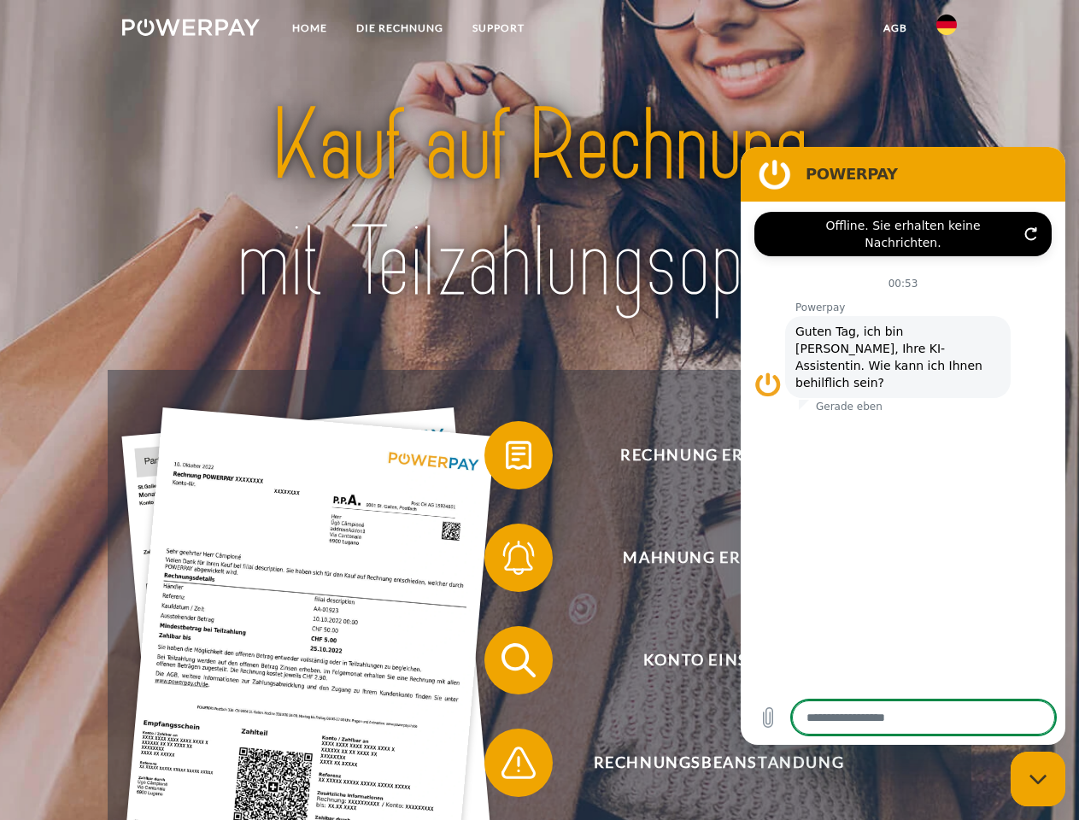
click at [190, 30] on img at bounding box center [191, 27] width 138 height 17
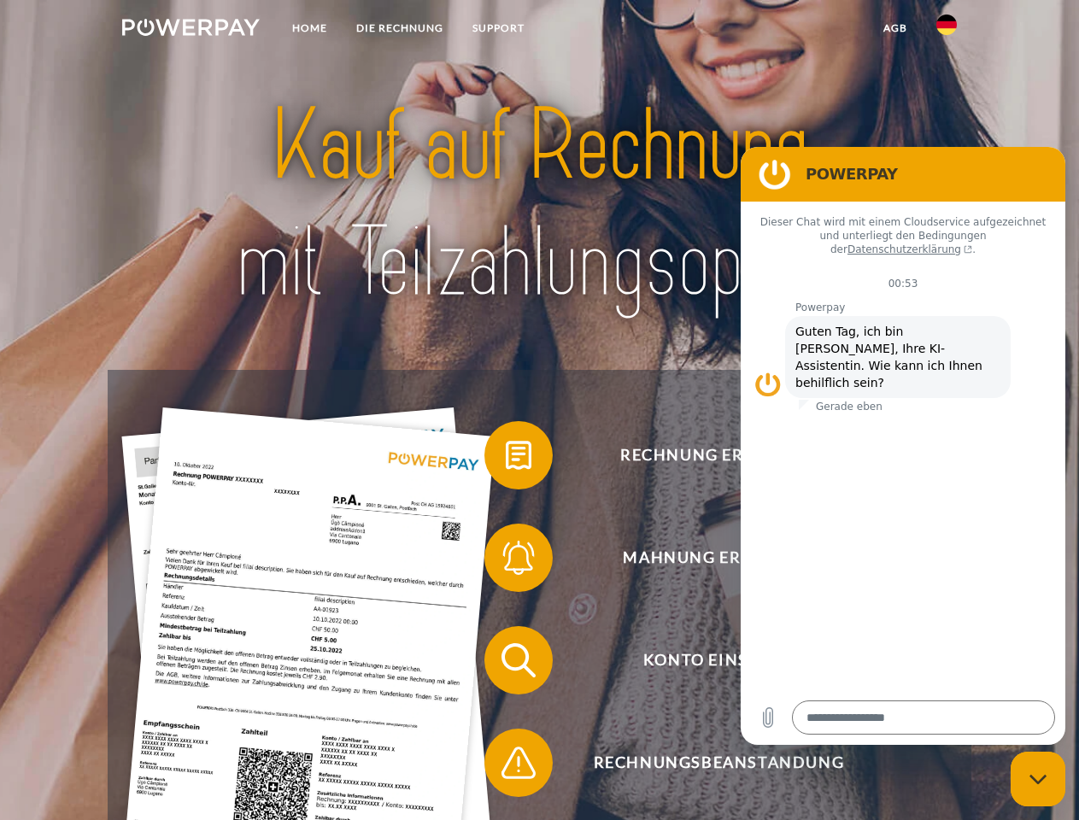
click at [946, 30] on img at bounding box center [946, 25] width 21 height 21
click at [894, 28] on link "agb" at bounding box center [895, 28] width 53 height 31
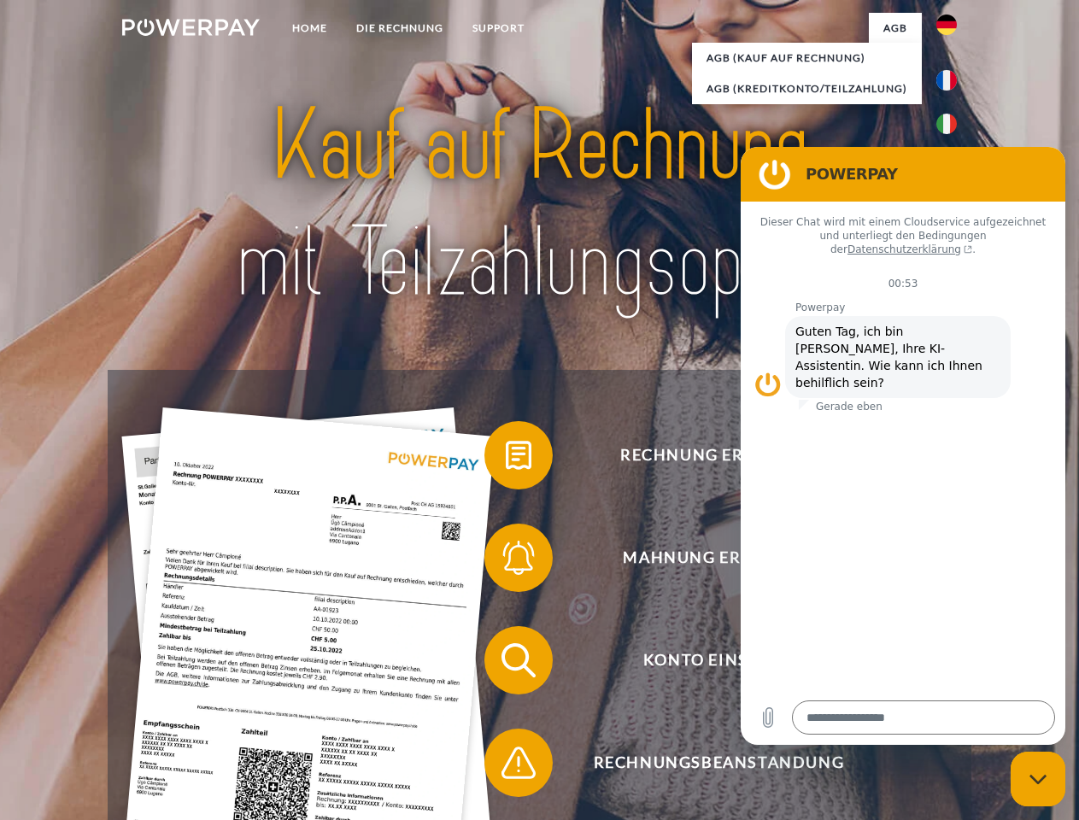
click at [506, 459] on span at bounding box center [492, 455] width 85 height 85
click at [506, 561] on span at bounding box center [492, 557] width 85 height 85
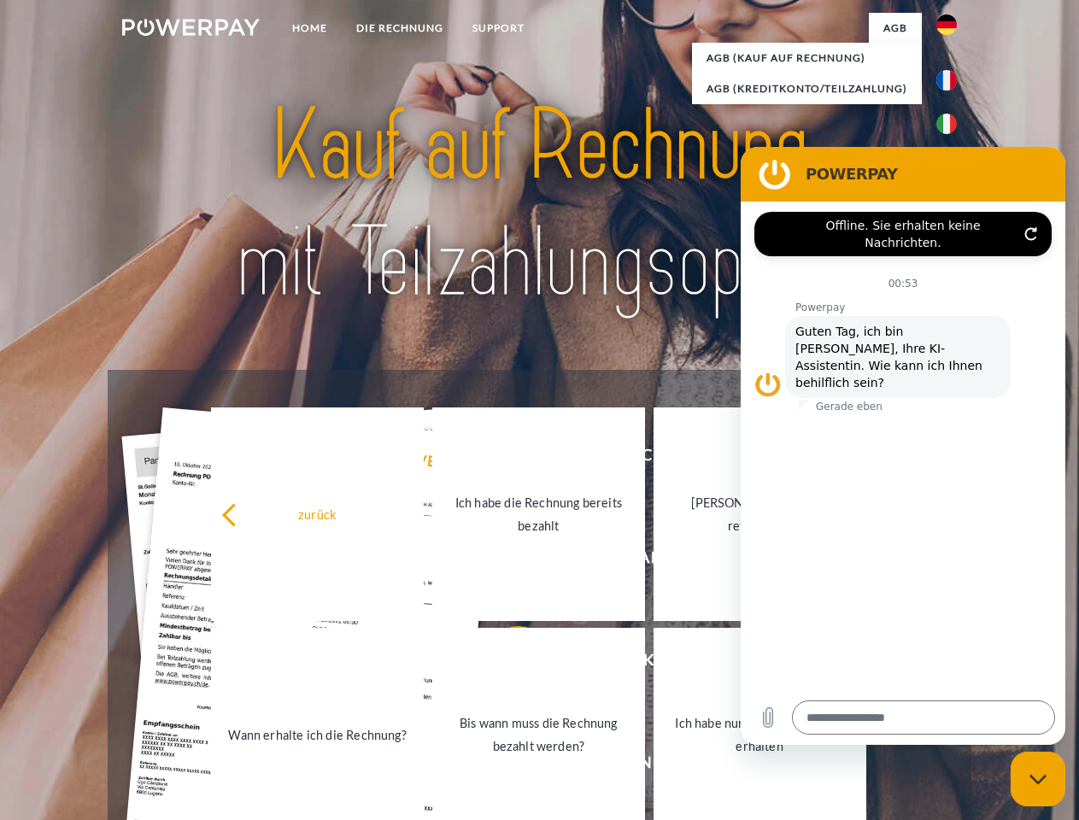
click at [506, 664] on div "Rechnung erhalten? Mahnung erhalten? Konto einsehen" at bounding box center [539, 711] width 863 height 683
click at [506, 766] on link "Bis wann muss die Rechnung bezahlt werden?" at bounding box center [538, 735] width 213 height 214
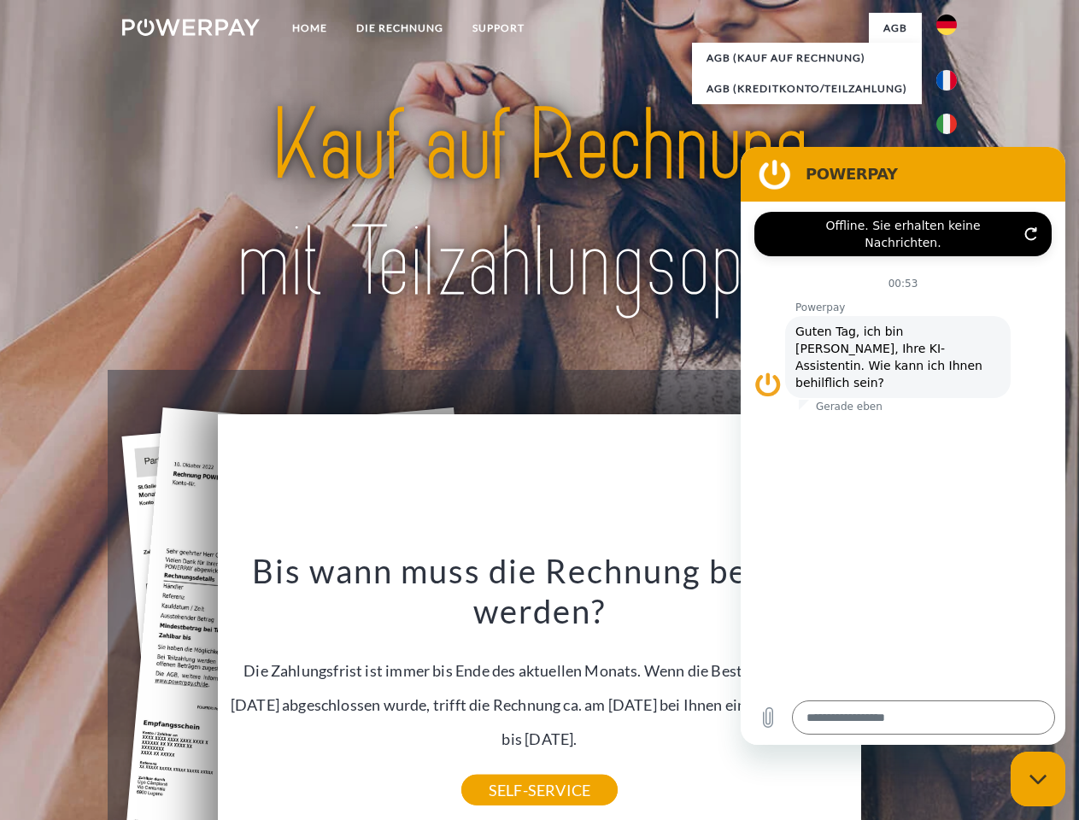
click at [1038, 779] on icon "Messaging-Fenster schließen" at bounding box center [1038, 779] width 18 height 11
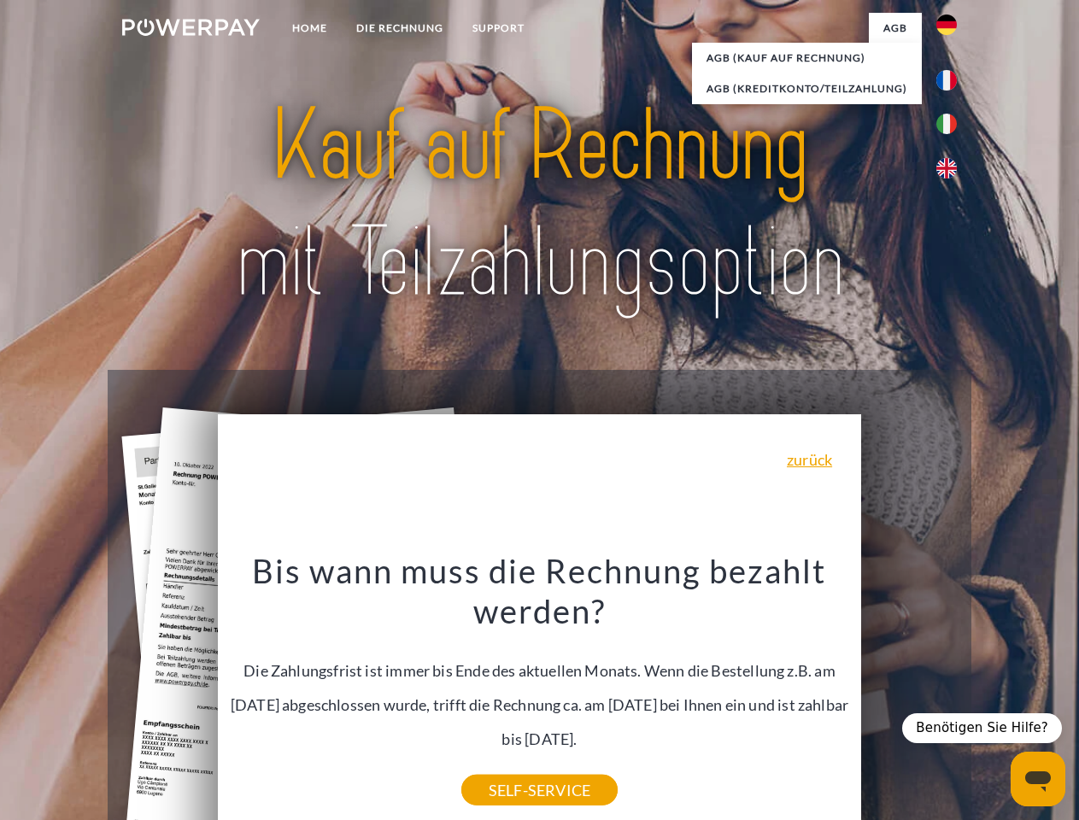
type textarea "*"
